Goal: Obtain resource: Download file/media

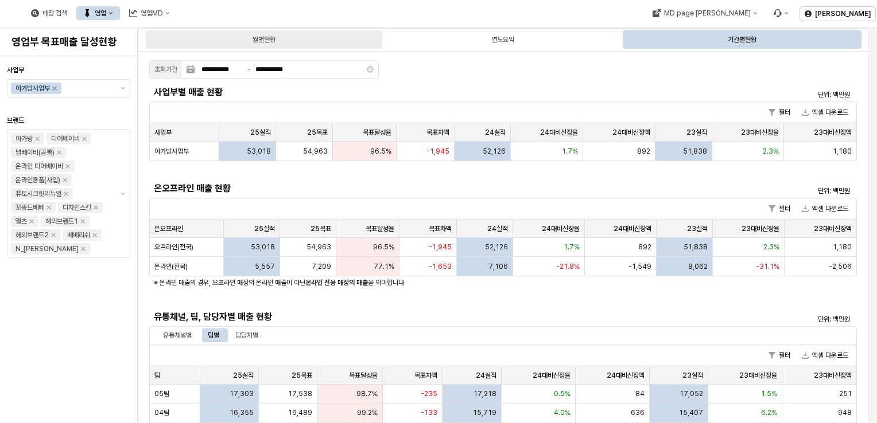
click at [316, 32] on div "월별현황" at bounding box center [264, 39] width 236 height 18
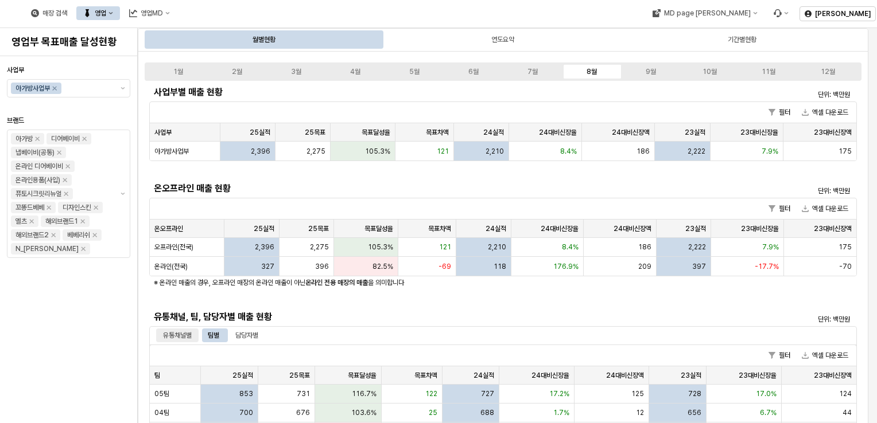
click at [176, 336] on div "유통채널별" at bounding box center [177, 336] width 29 height 14
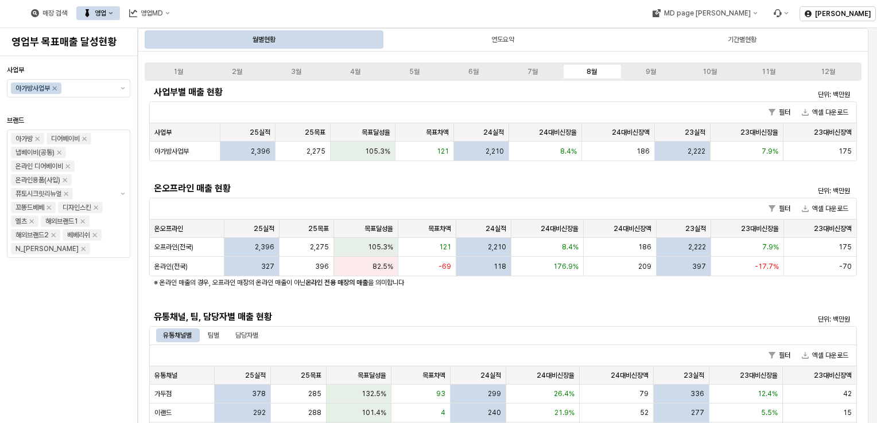
scroll to position [129, 0]
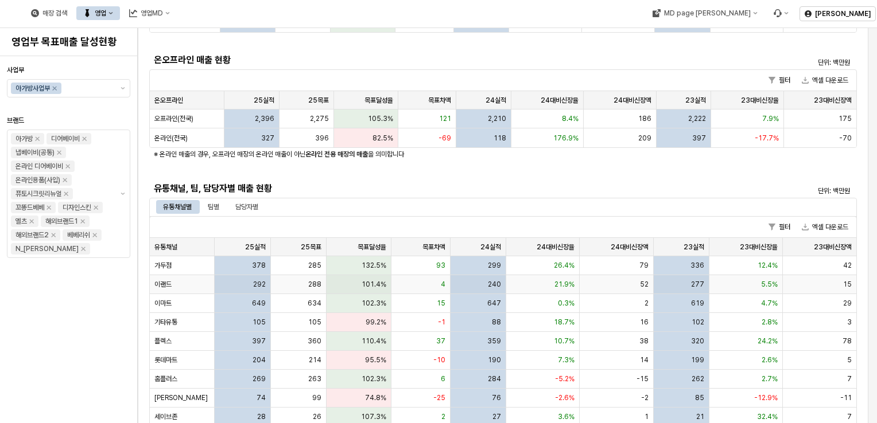
click at [246, 285] on div "292" at bounding box center [243, 284] width 56 height 19
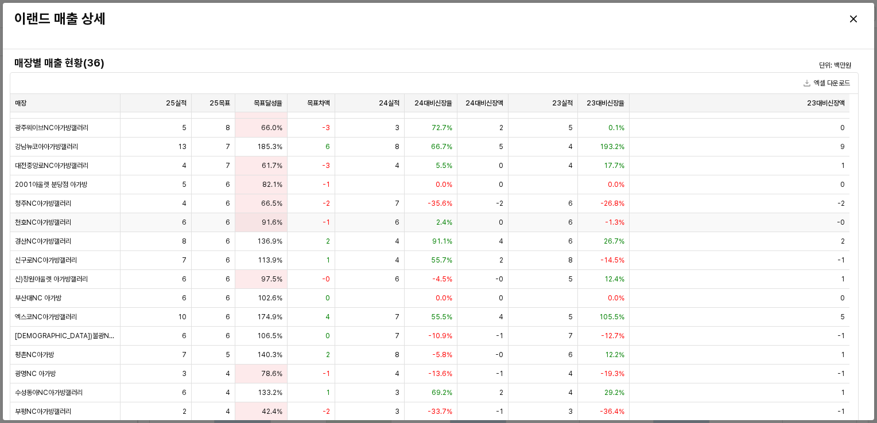
scroll to position [317, 0]
click at [860, 20] on div "Close" at bounding box center [853, 18] width 17 height 17
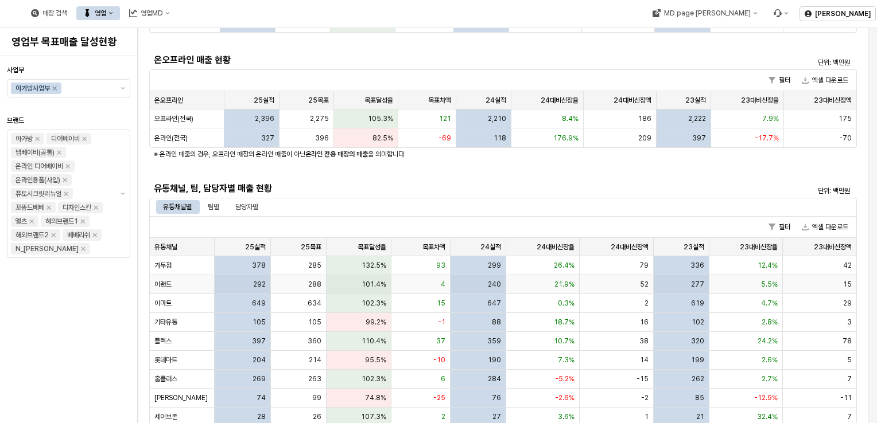
click at [240, 286] on div "292" at bounding box center [243, 284] width 56 height 19
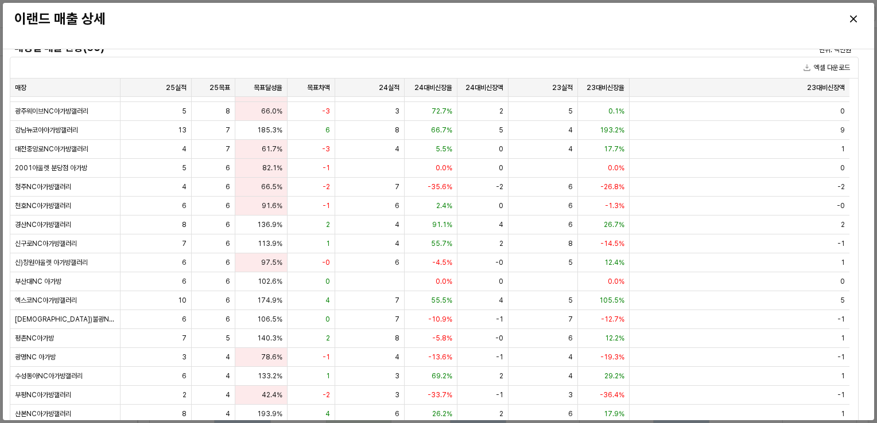
scroll to position [0, 0]
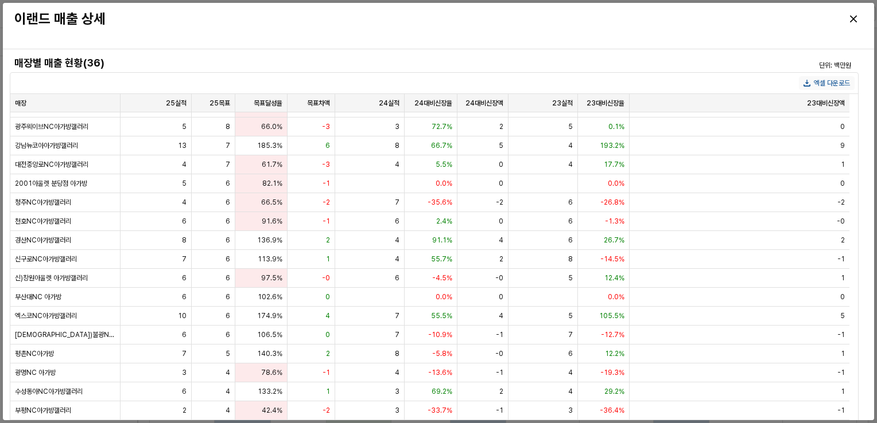
click at [820, 85] on button "엑셀 다운로드" at bounding box center [827, 83] width 56 height 14
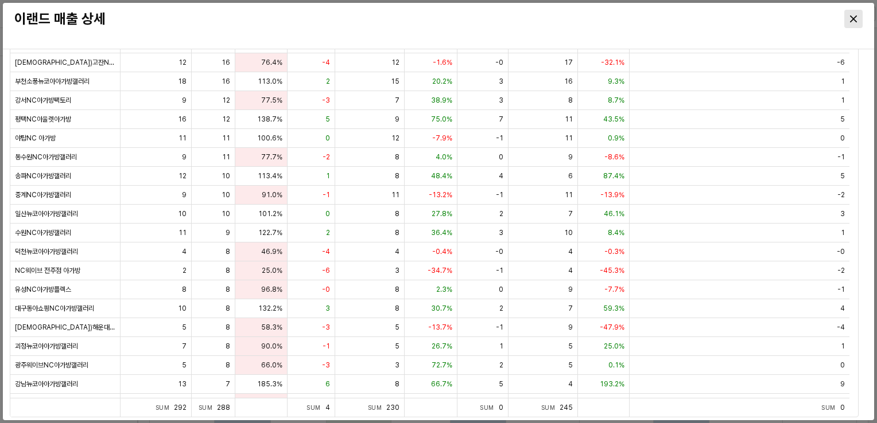
click at [860, 10] on button "Close" at bounding box center [853, 19] width 18 height 18
click at [853, 18] on icon "Close" at bounding box center [853, 18] width 7 height 7
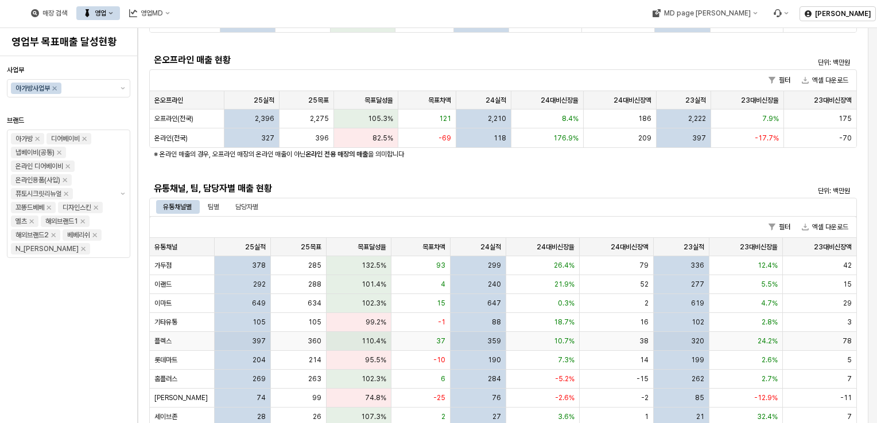
click at [232, 336] on div "397" at bounding box center [243, 341] width 56 height 19
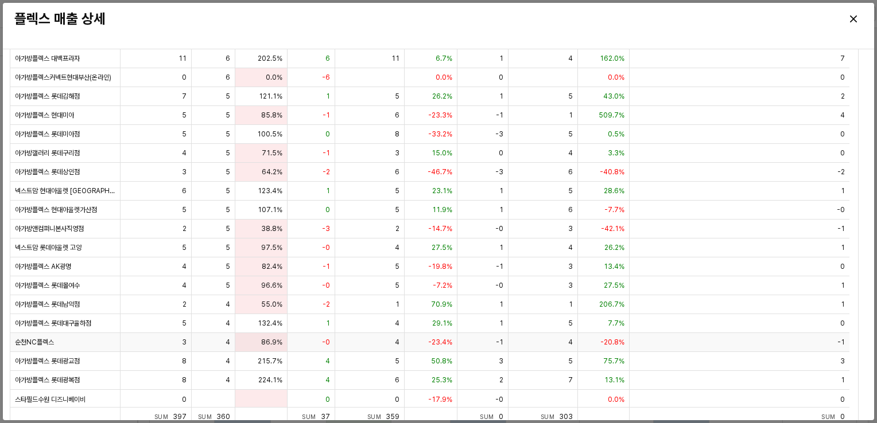
scroll to position [71, 0]
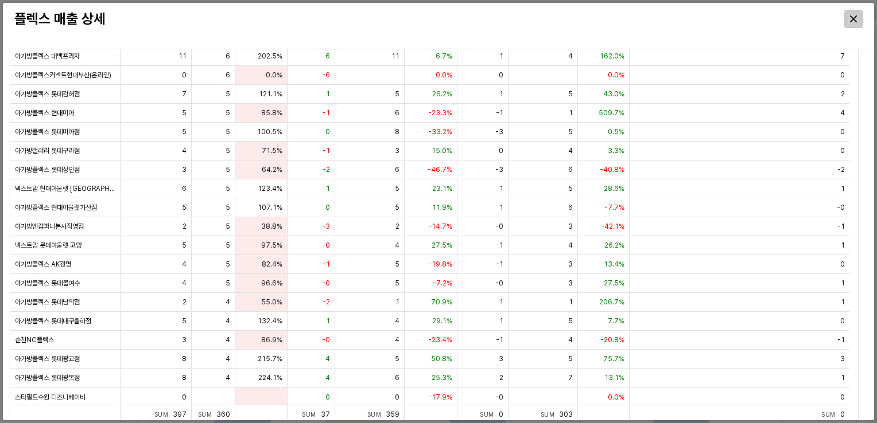
click at [852, 17] on icon "Close" at bounding box center [853, 18] width 7 height 7
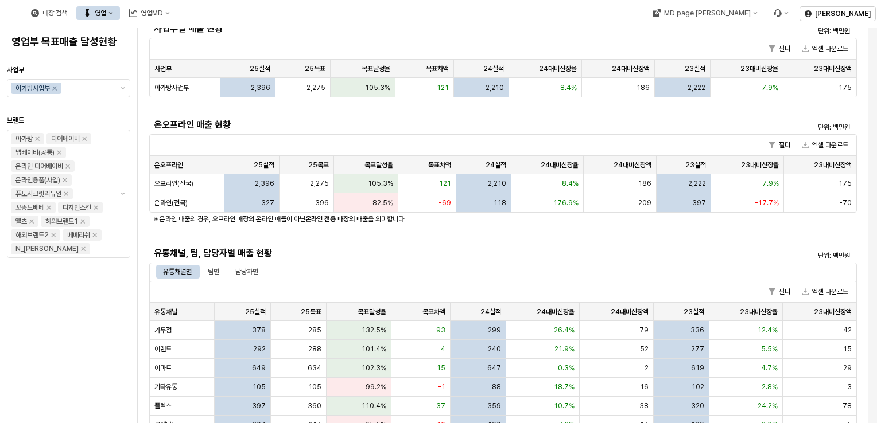
scroll to position [0, 0]
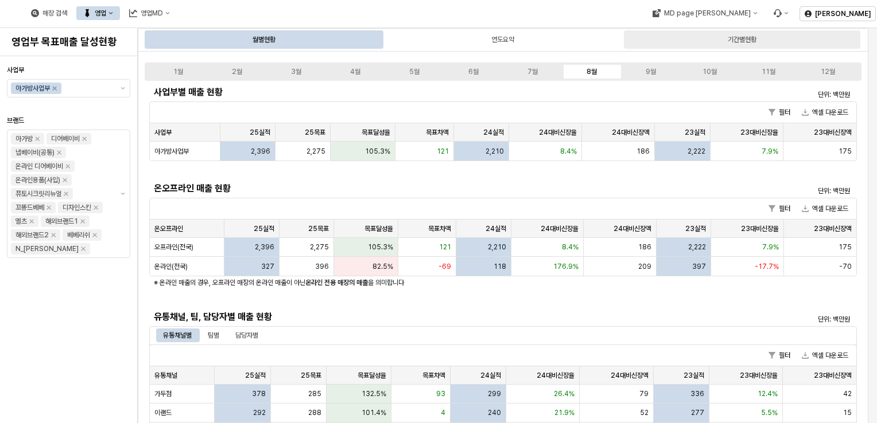
click at [716, 30] on div "기간별현황" at bounding box center [742, 39] width 236 height 18
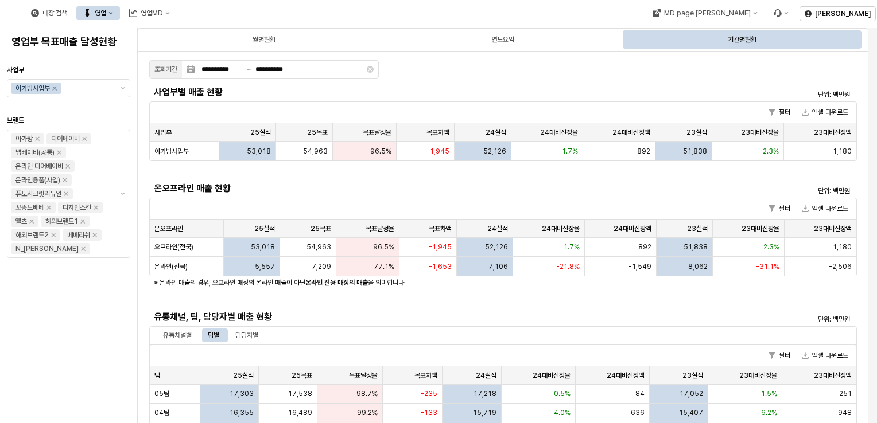
scroll to position [117, 0]
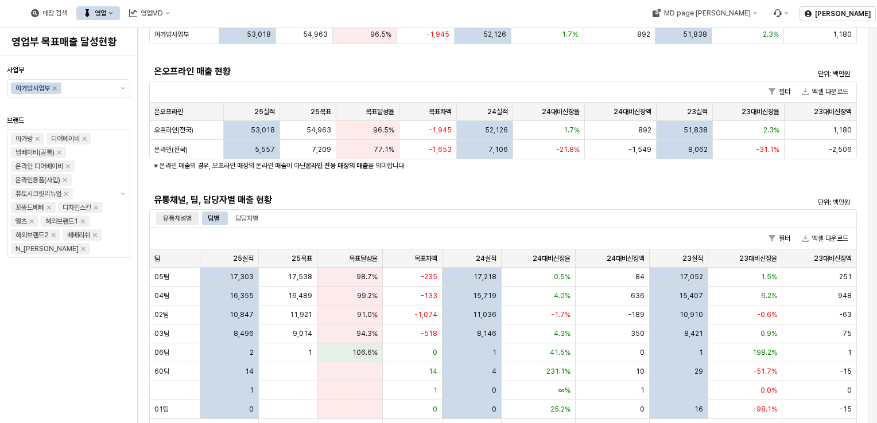
click at [172, 213] on div "유통채널별" at bounding box center [177, 219] width 29 height 14
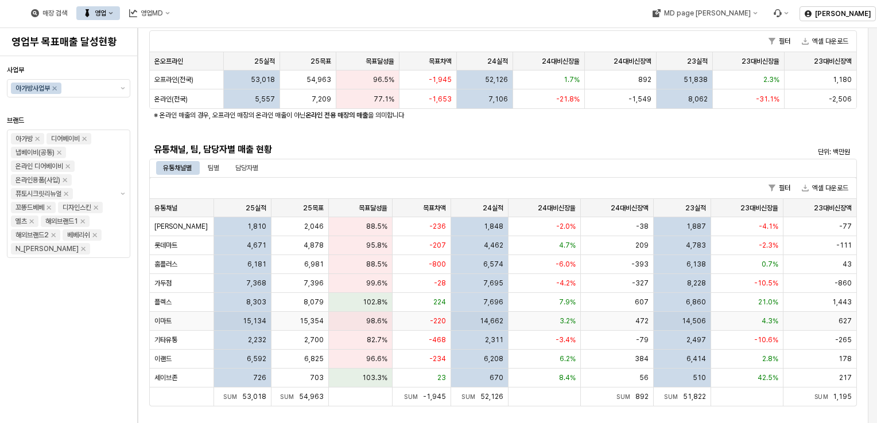
scroll to position [168, 0]
click at [213, 166] on div "팀별" at bounding box center [213, 168] width 11 height 14
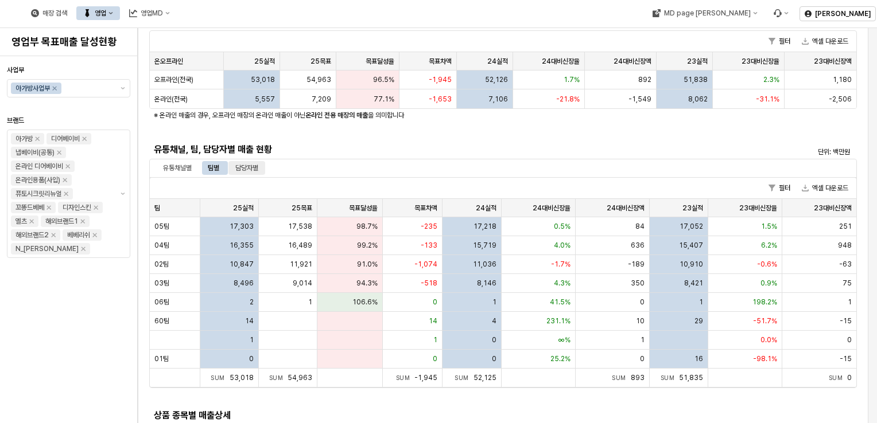
click at [244, 173] on div "담당자별" at bounding box center [246, 168] width 23 height 14
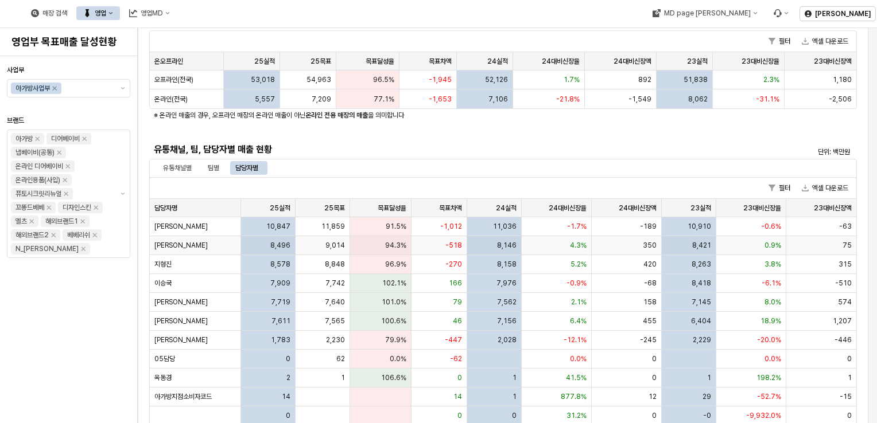
scroll to position [0, 0]
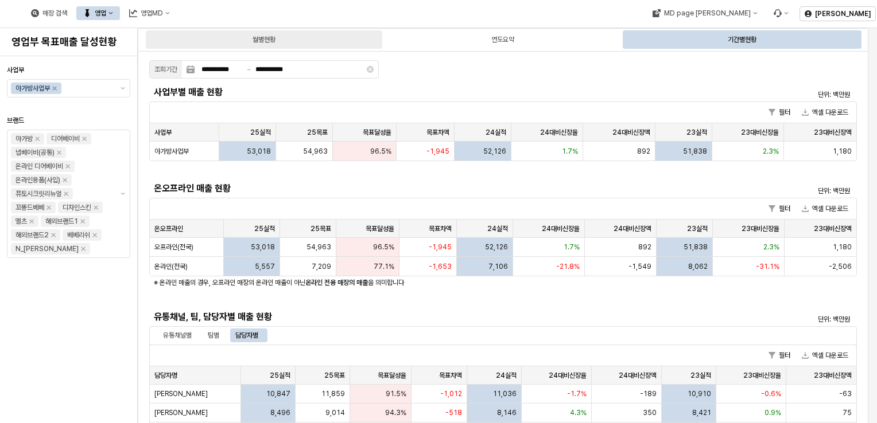
click at [280, 45] on div "월별현황" at bounding box center [264, 39] width 236 height 18
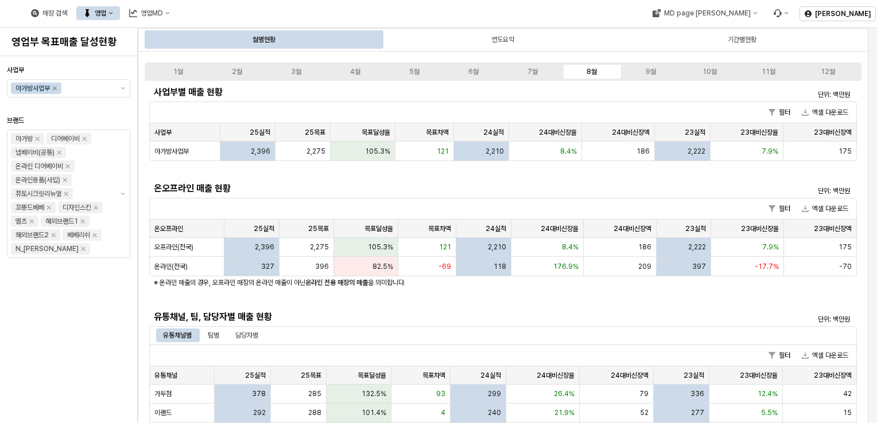
drag, startPoint x: 280, startPoint y: 45, endPoint x: 287, endPoint y: 181, distance: 136.2
